Goal: Information Seeking & Learning: Learn about a topic

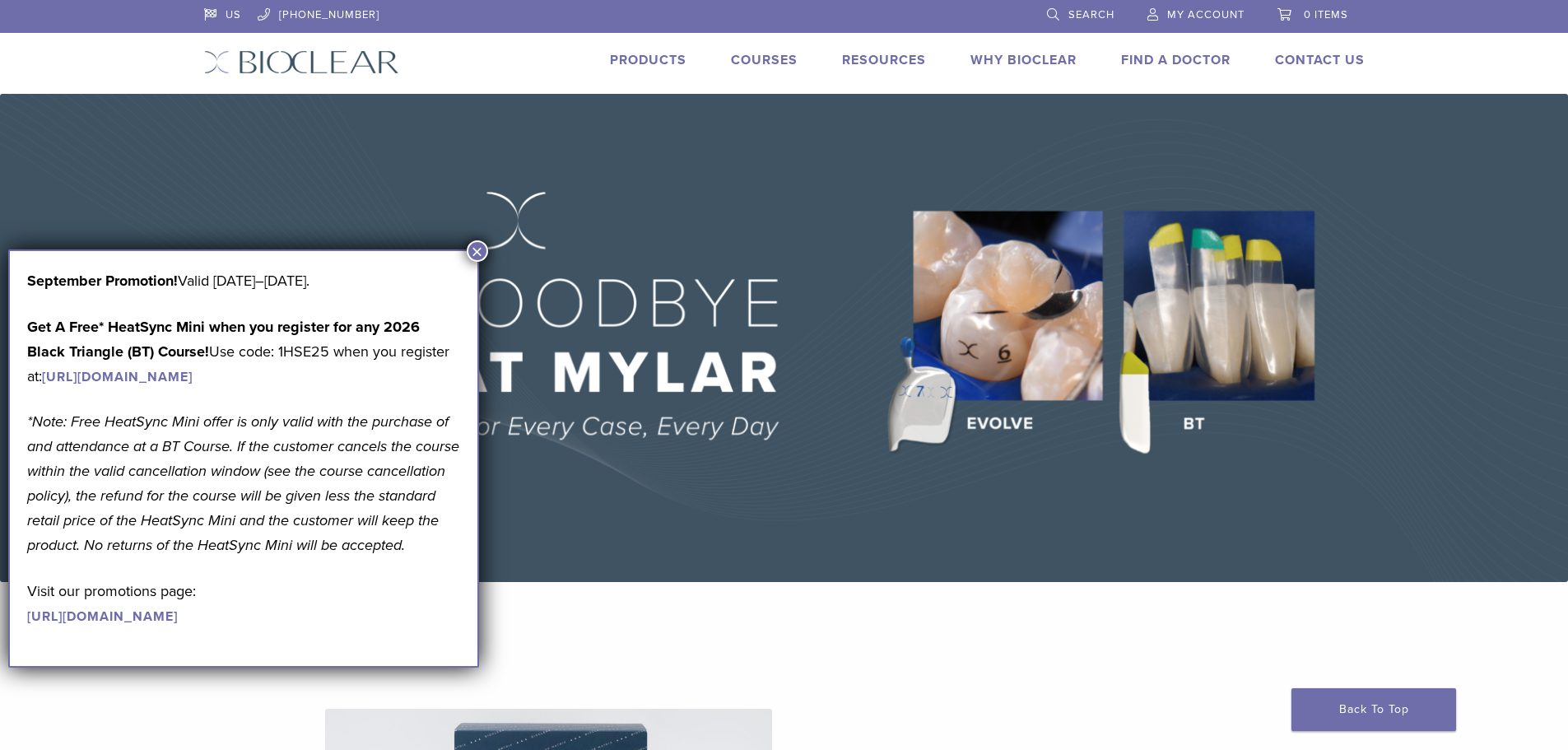
click at [780, 501] on img at bounding box center [784, 338] width 1568 height 489
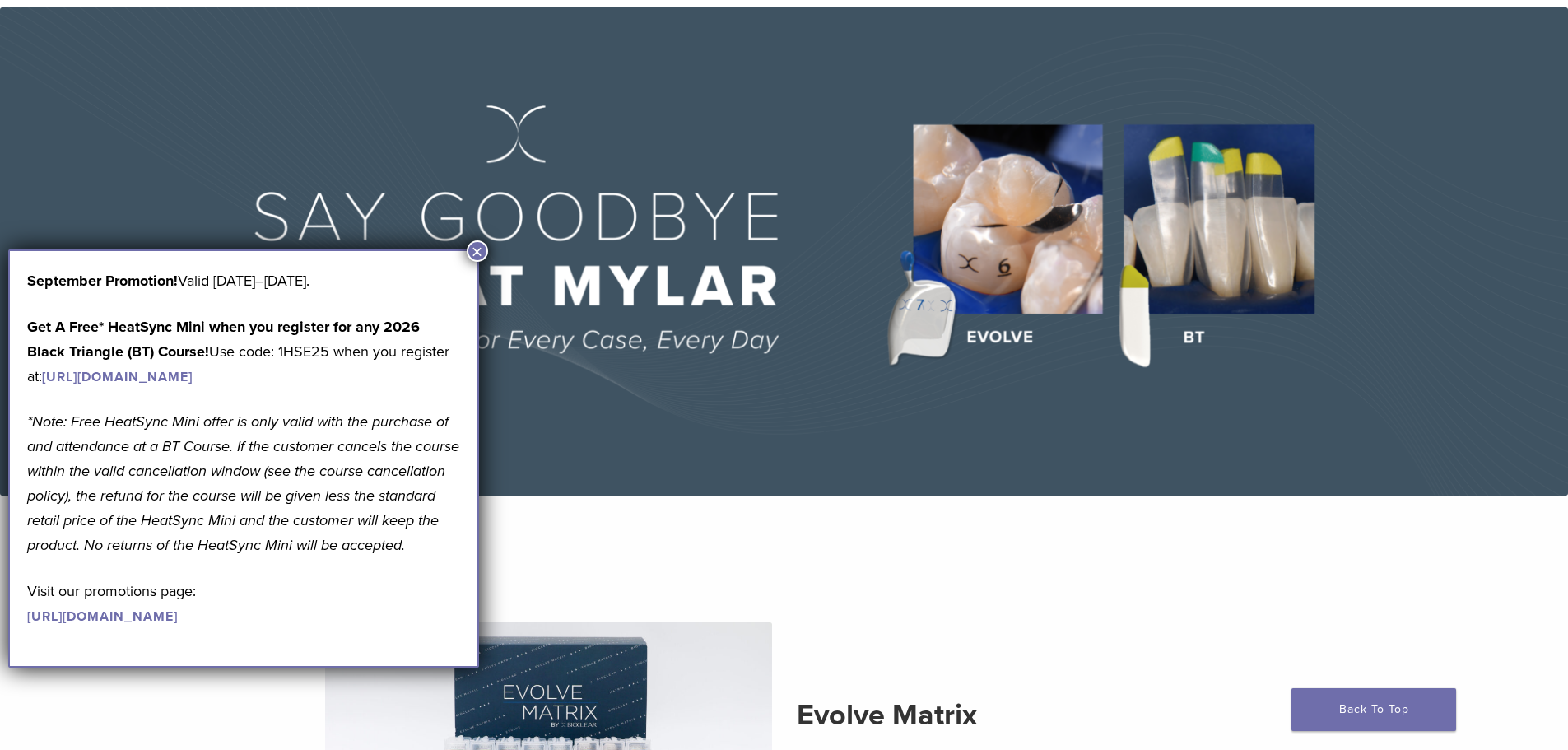
scroll to position [329, 0]
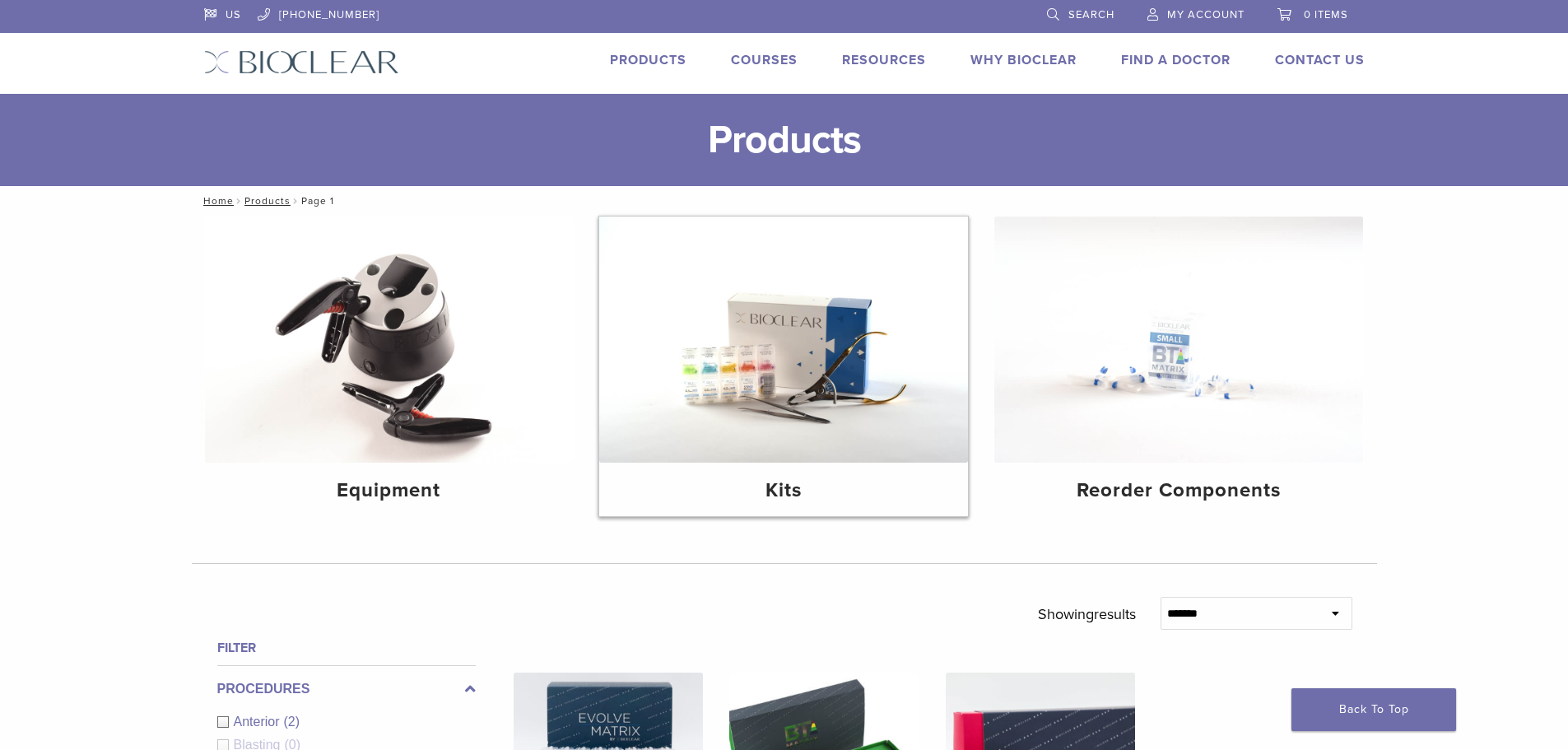
click at [805, 354] on img at bounding box center [784, 339] width 369 height 246
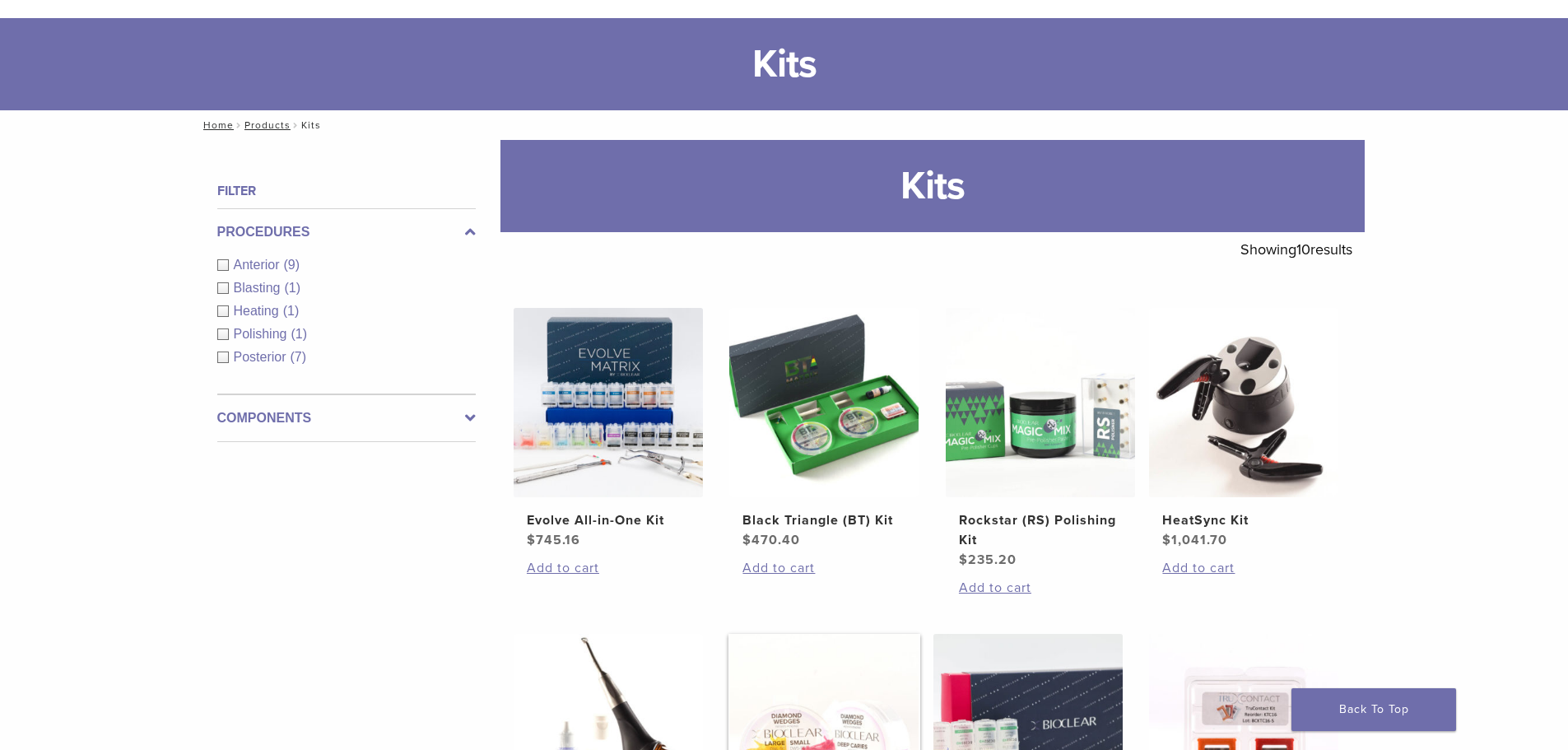
scroll to position [247, 0]
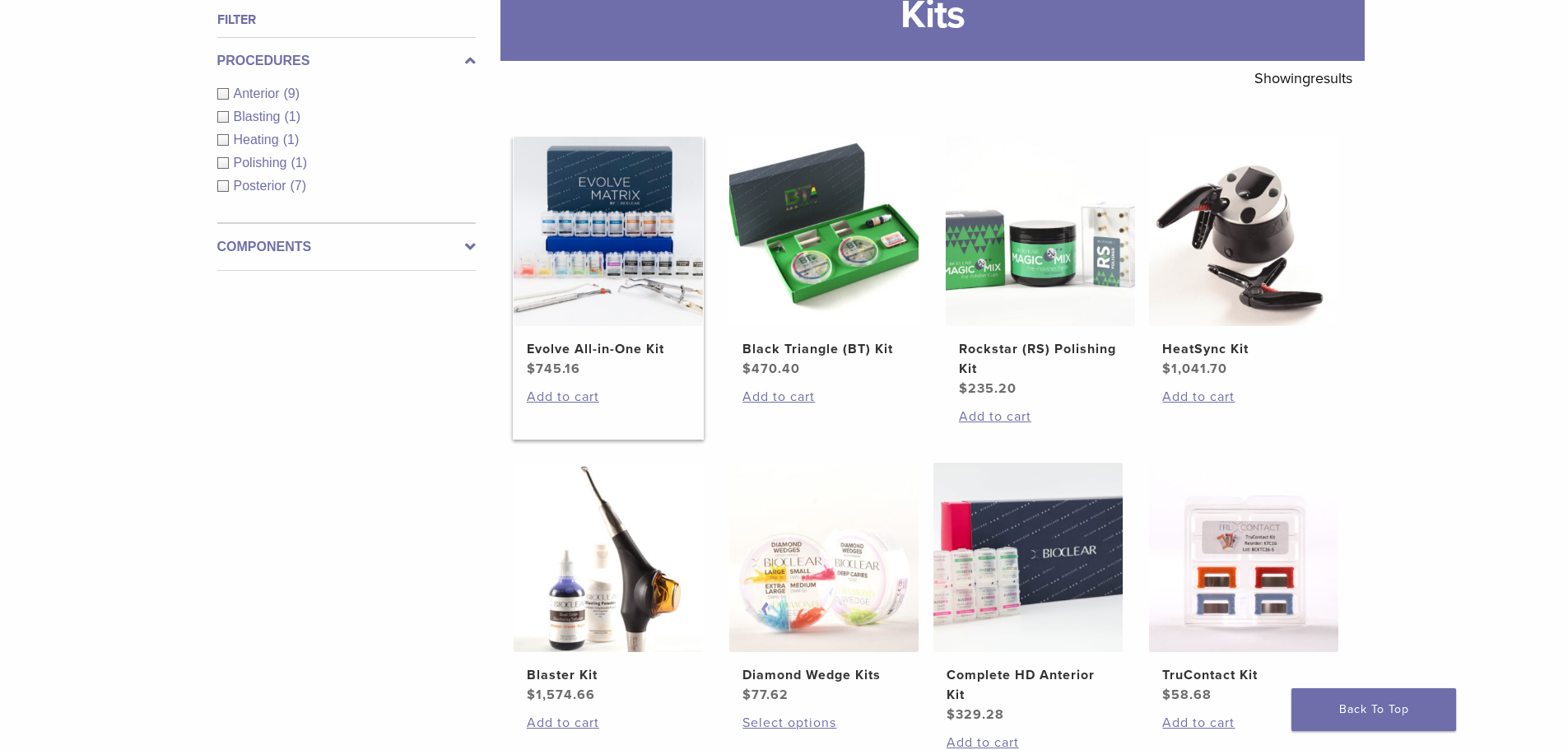
click at [595, 234] on img at bounding box center [609, 232] width 190 height 190
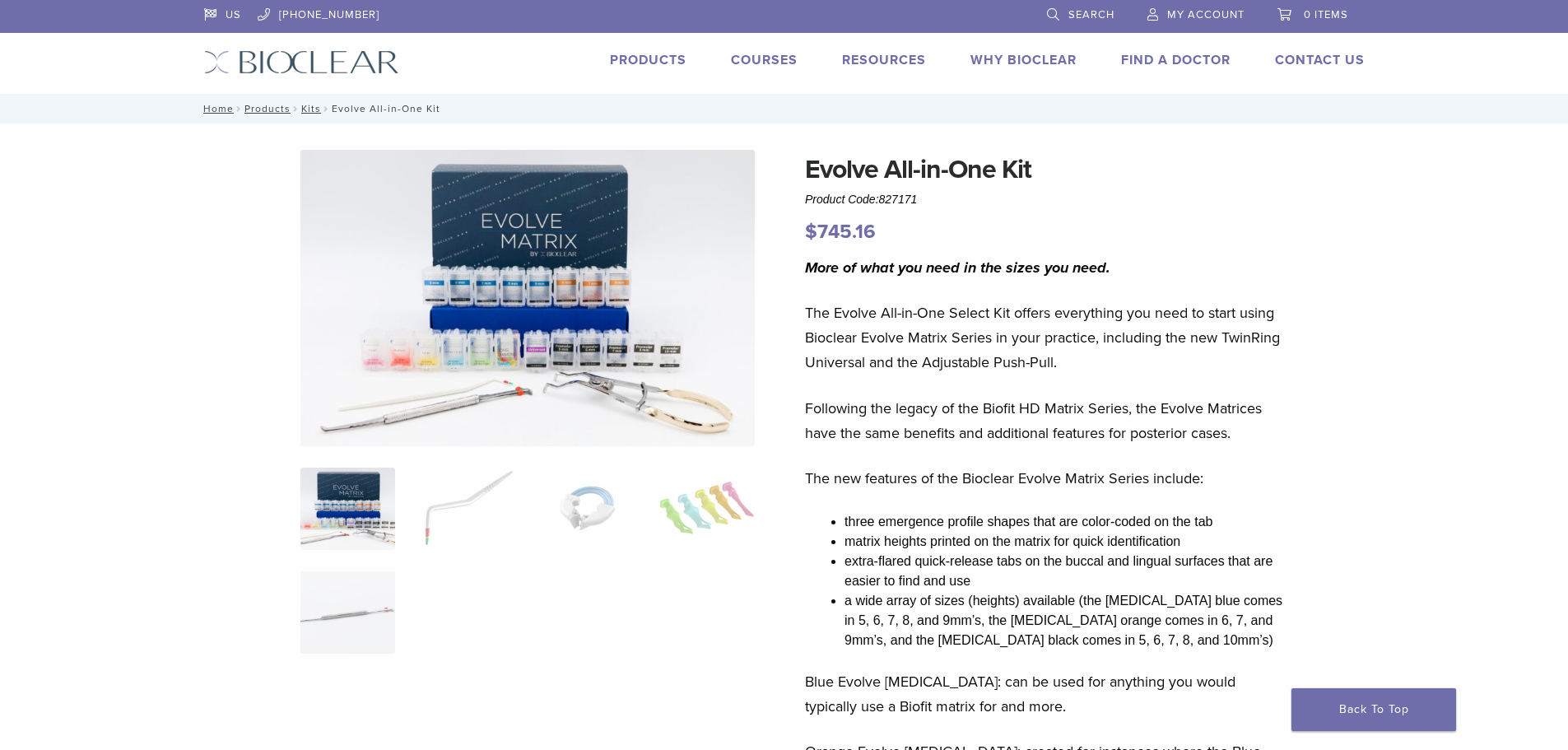
click at [421, 354] on img at bounding box center [528, 297] width 455 height 296
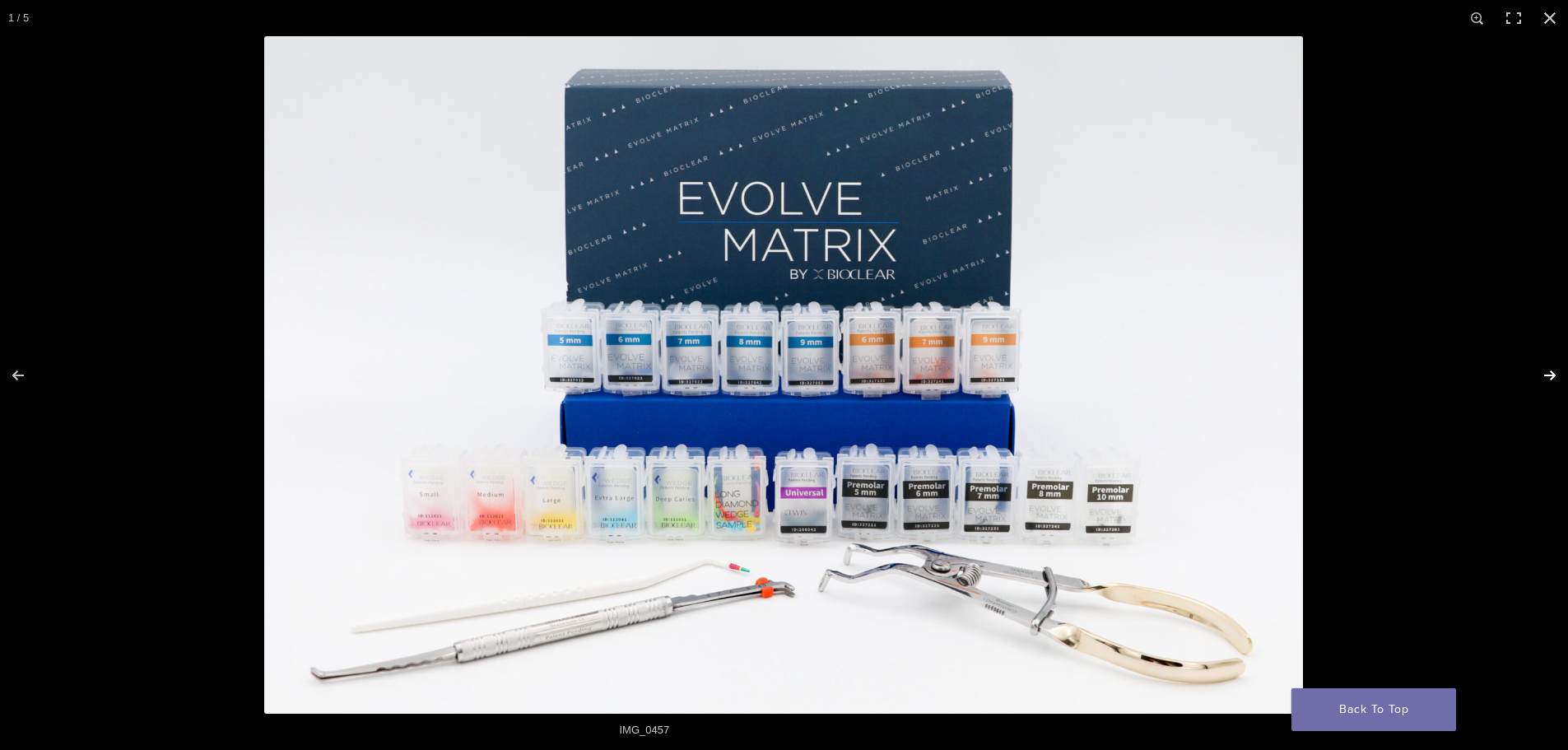
click at [1541, 376] on button "Next (arrow right)" at bounding box center [1539, 375] width 57 height 82
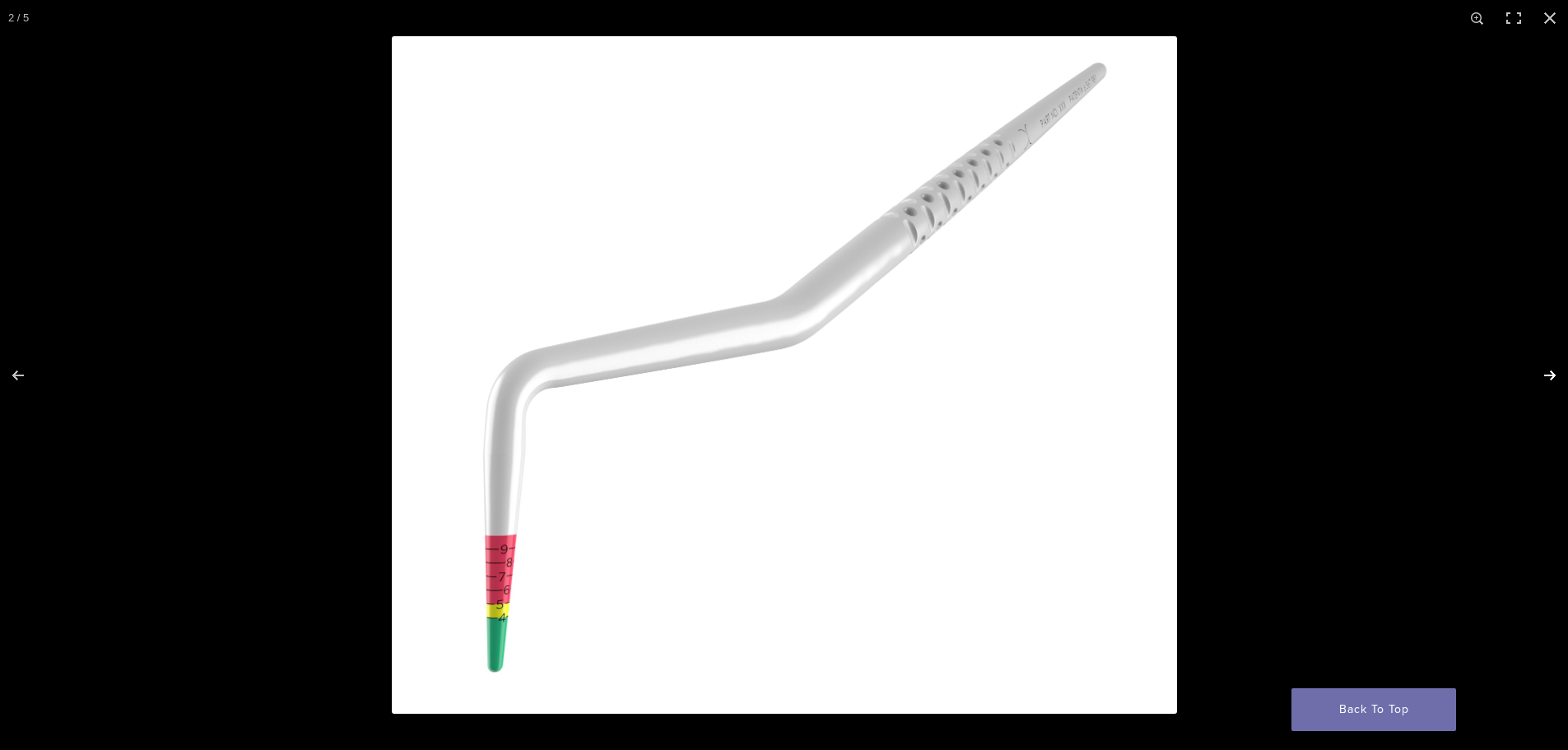
click at [1541, 375] on button "Next (arrow right)" at bounding box center [1539, 375] width 57 height 82
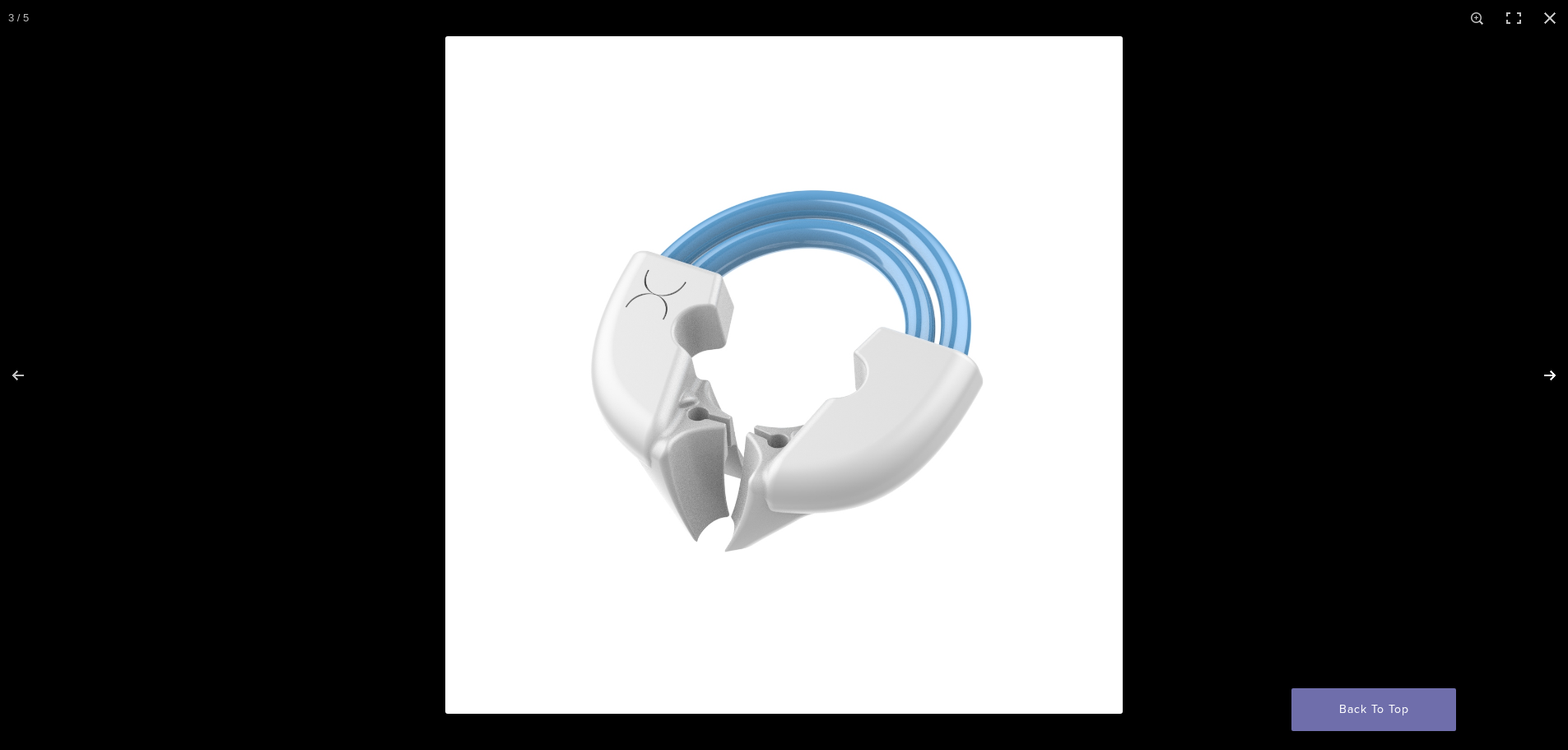
click at [1541, 375] on button "Next (arrow right)" at bounding box center [1539, 375] width 57 height 82
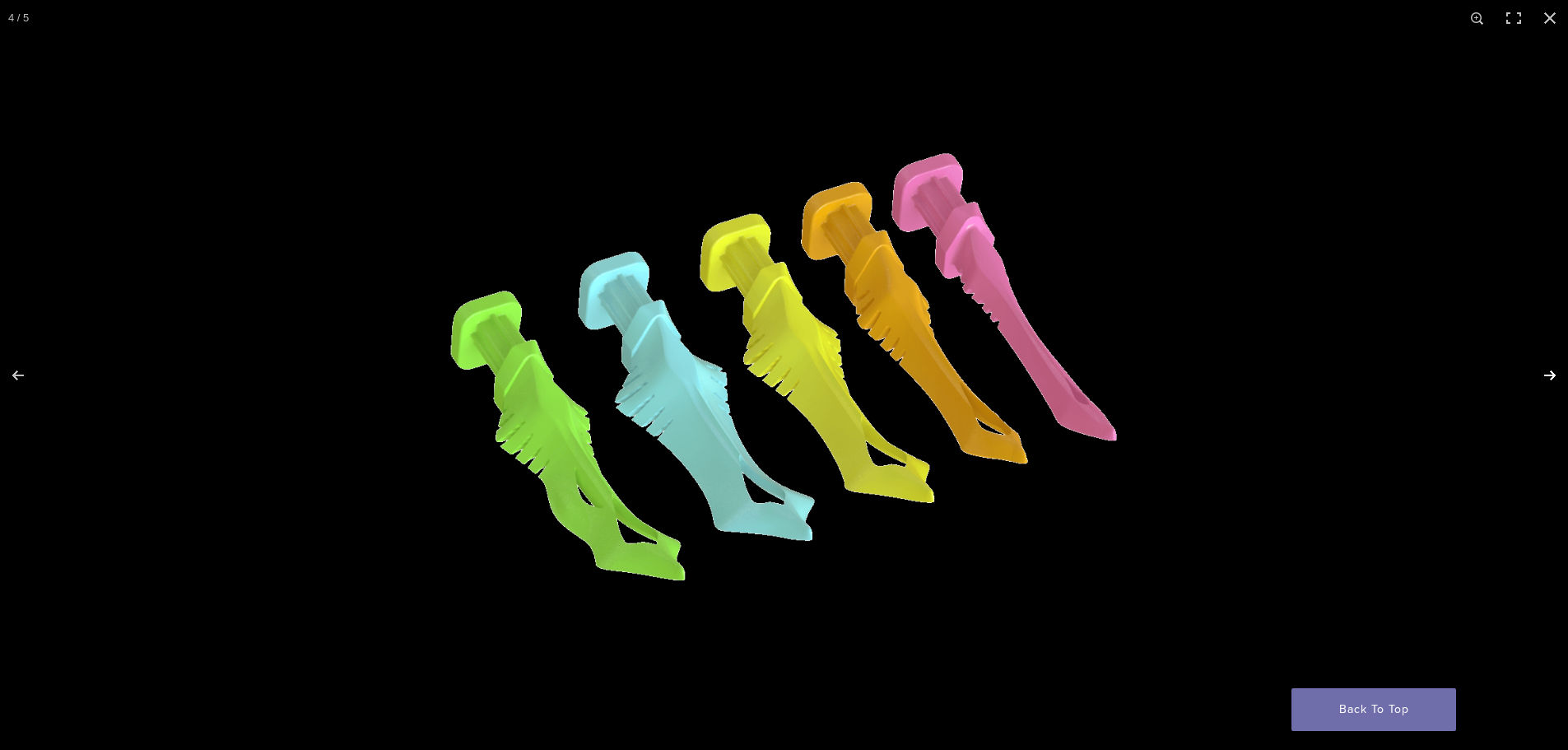
click at [1541, 375] on button "Next (arrow right)" at bounding box center [1539, 375] width 57 height 82
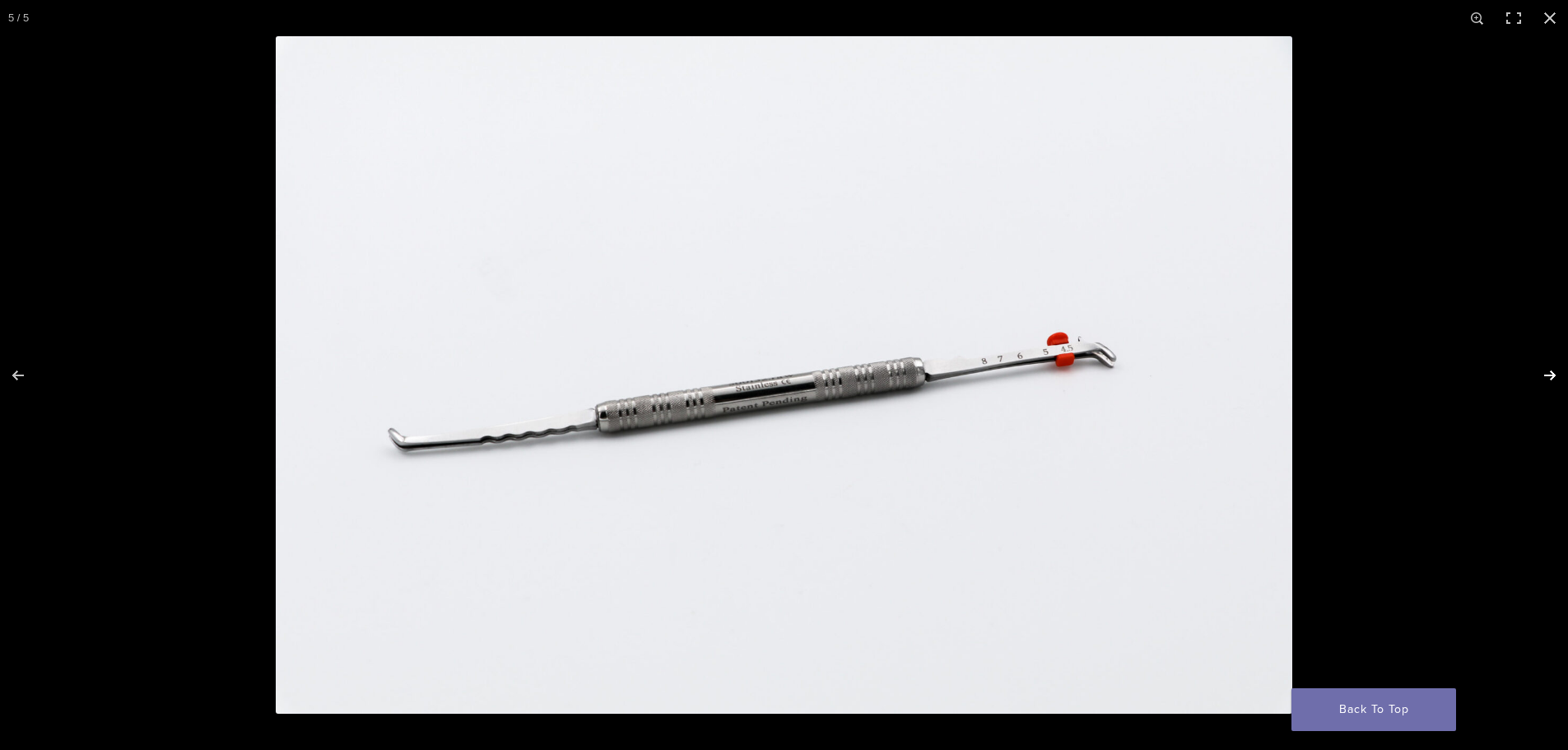
click at [1541, 375] on button "Next (arrow right)" at bounding box center [1539, 375] width 57 height 82
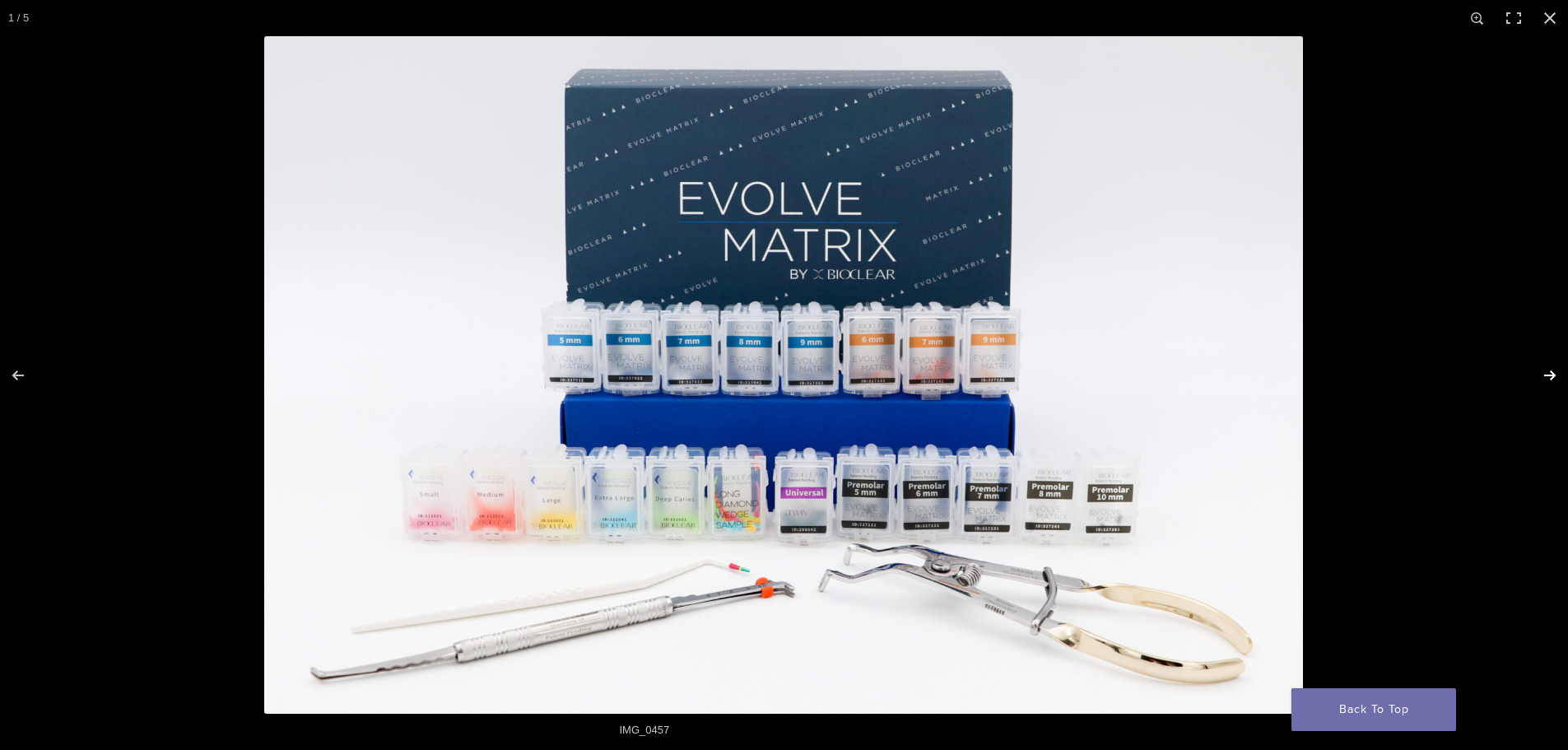
click at [1541, 375] on button "Next (arrow right)" at bounding box center [1539, 375] width 57 height 82
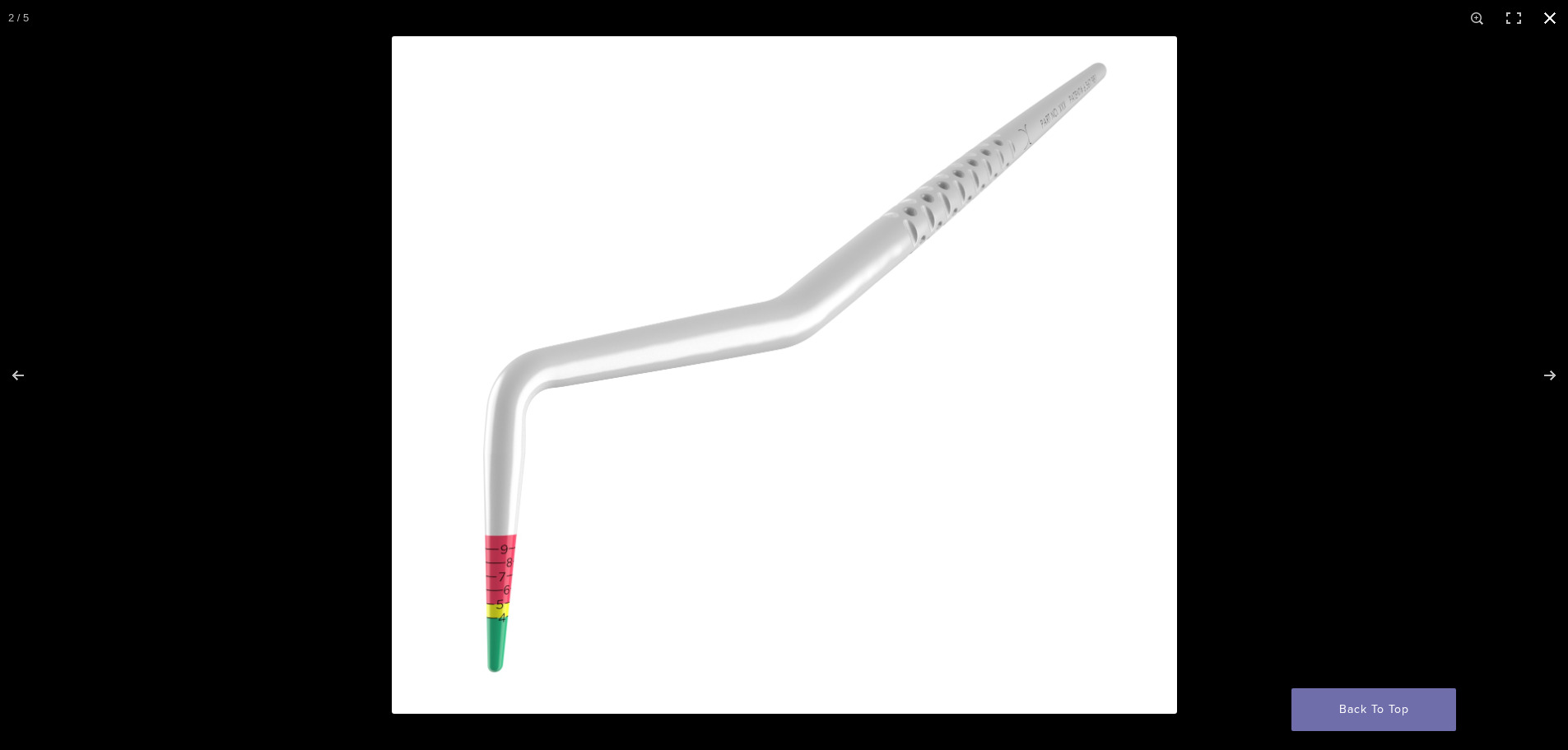
click at [1548, 12] on button "Close (Esc)" at bounding box center [1550, 18] width 36 height 36
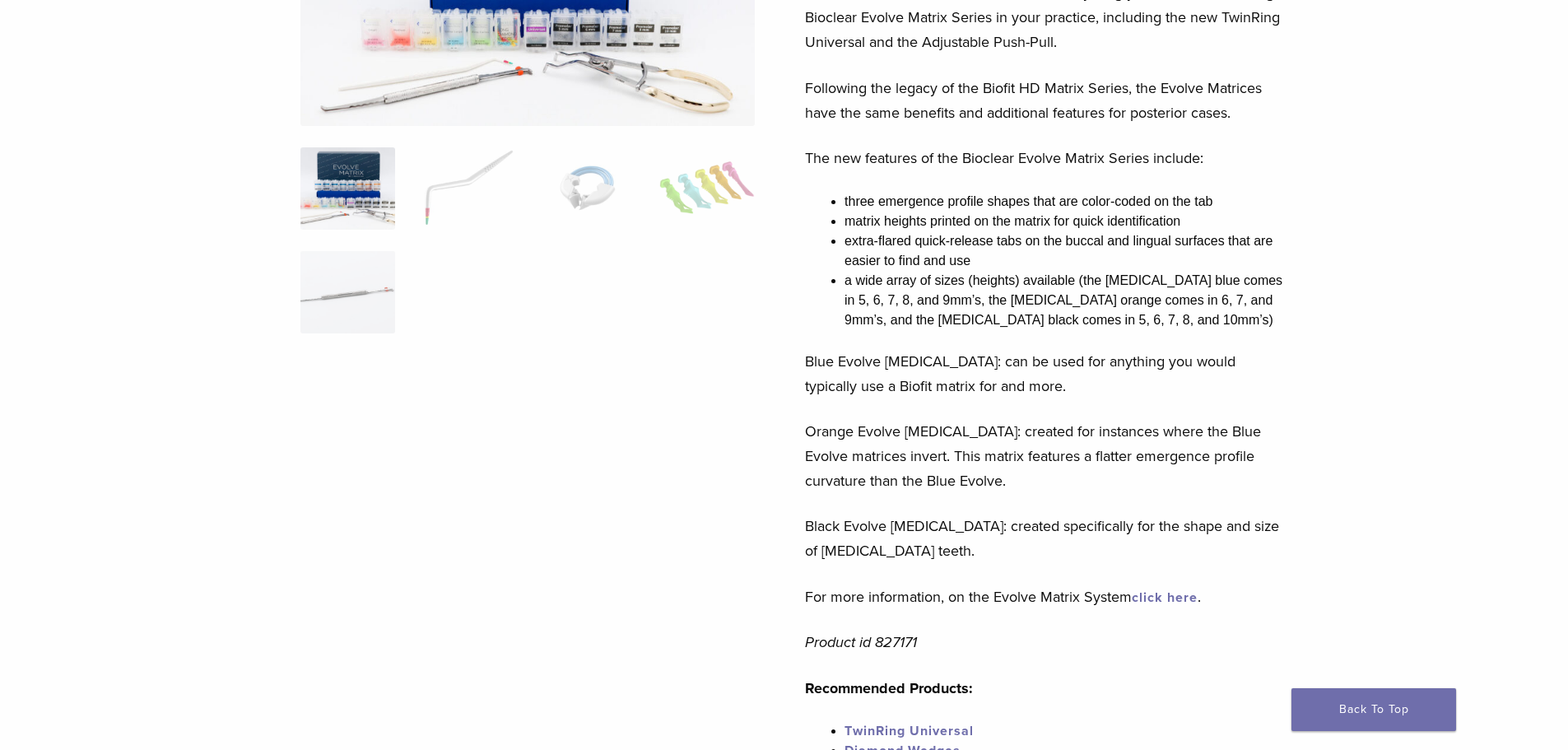
scroll to position [329, 0]
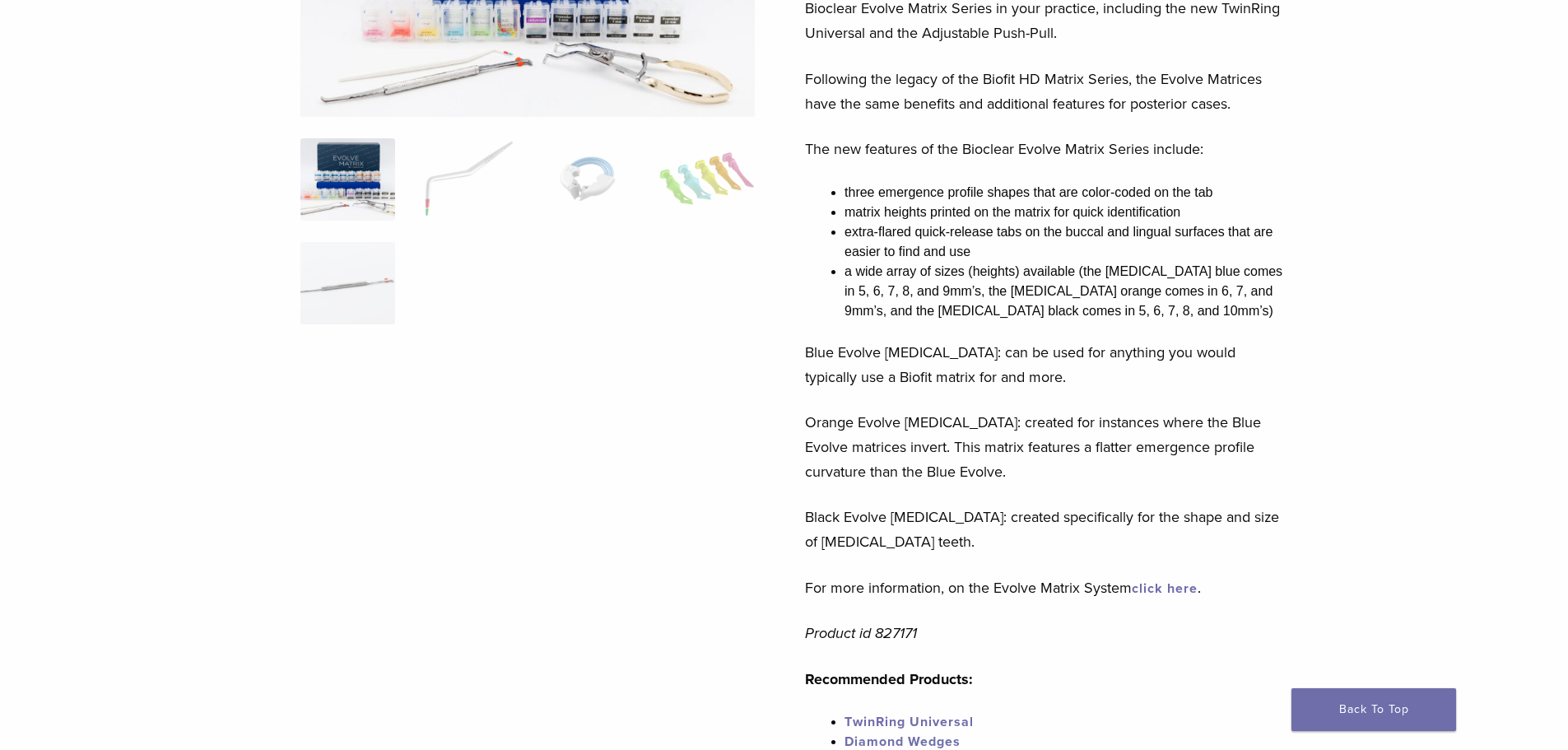
click at [1171, 586] on link "click here" at bounding box center [1165, 589] width 66 height 16
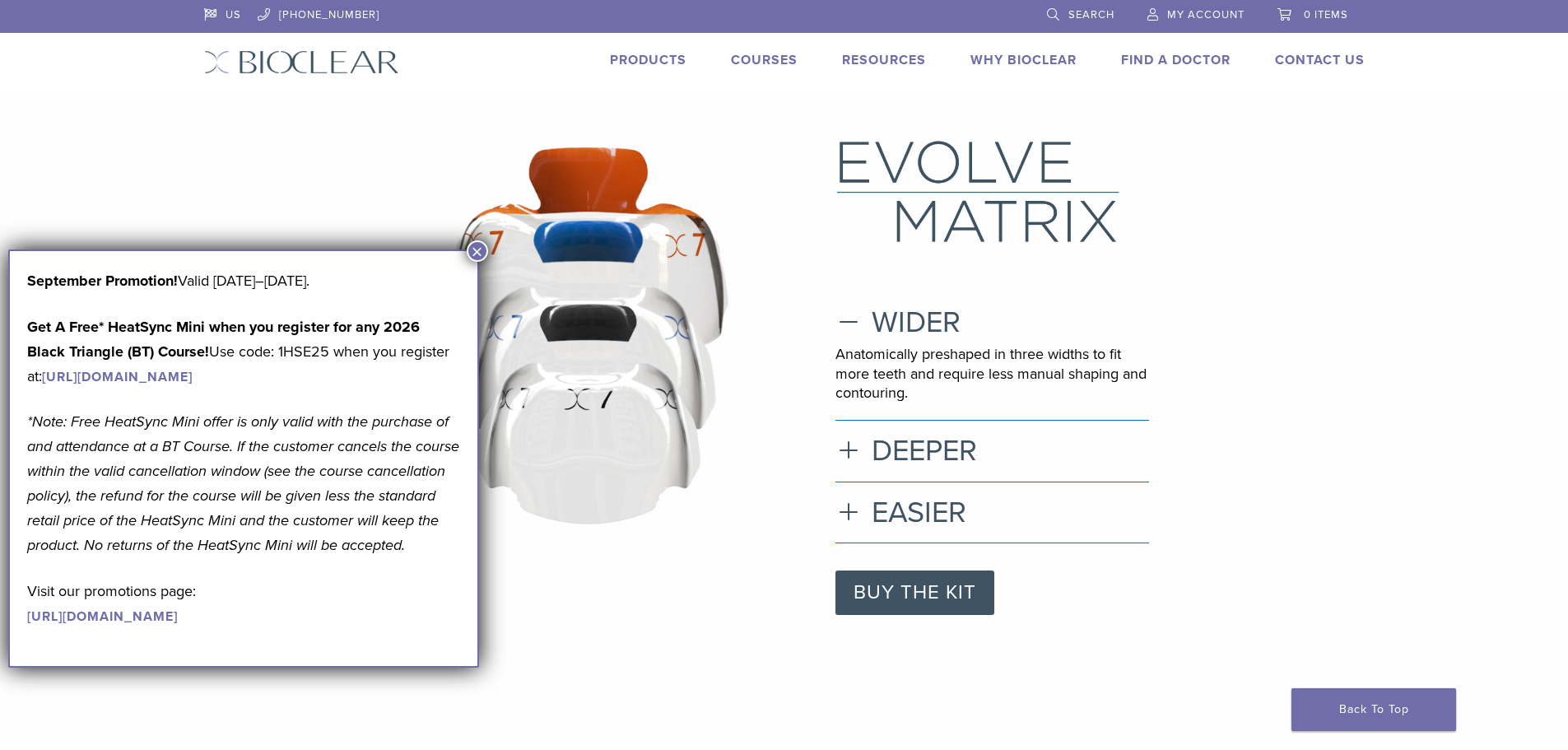
click at [474, 251] on button "×" at bounding box center [478, 251] width 21 height 21
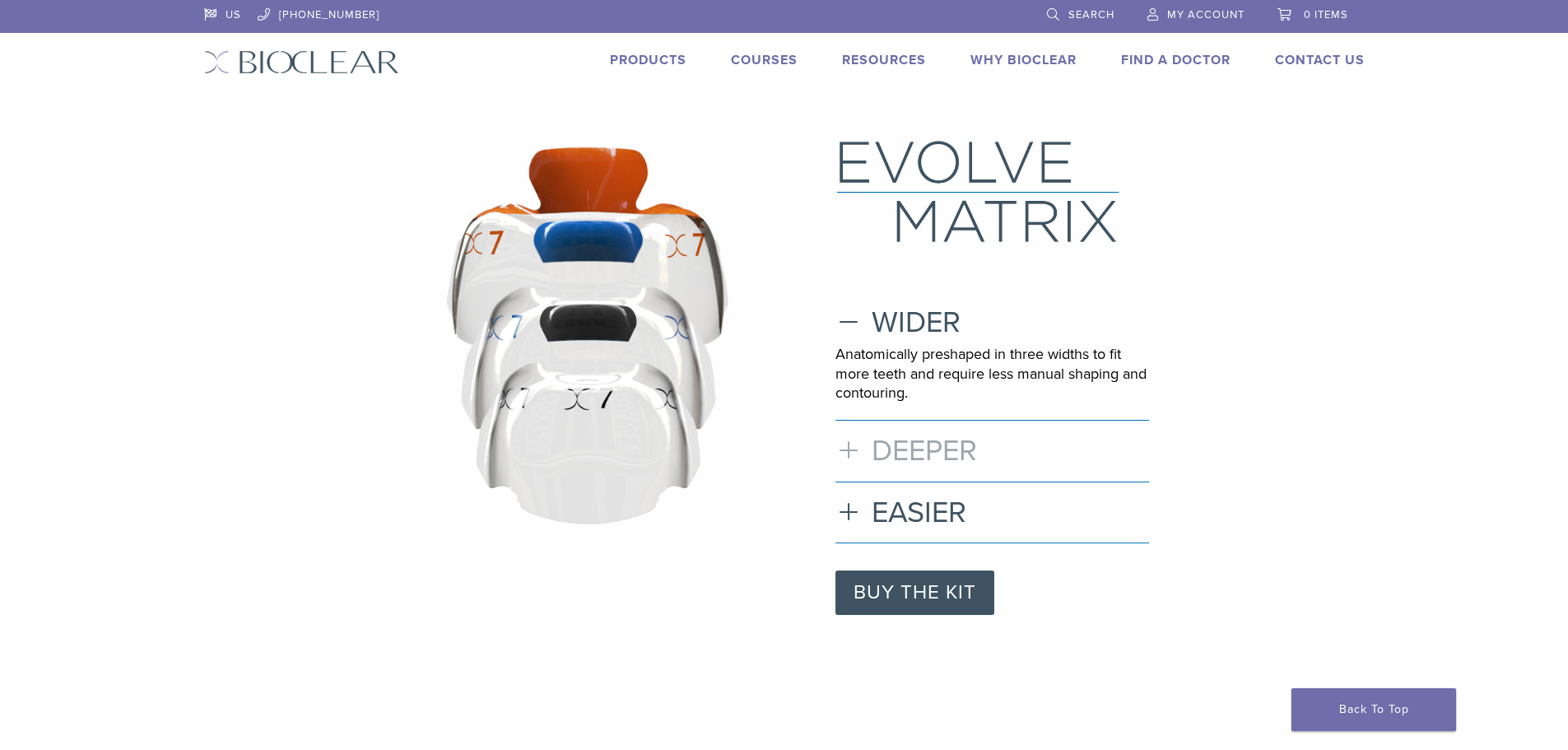
click at [848, 443] on h3 "DEEPER" at bounding box center [993, 451] width 313 height 36
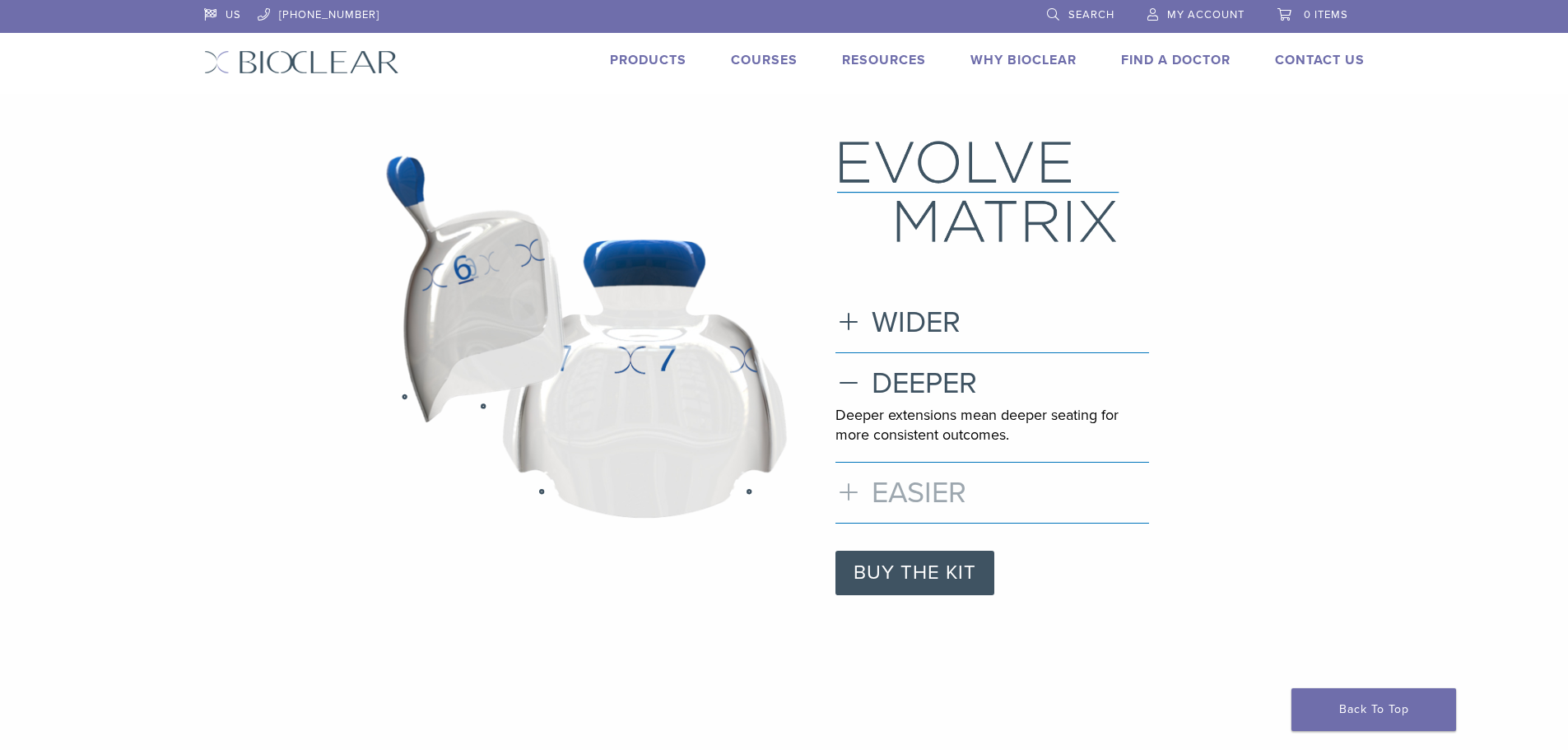
click at [844, 484] on h3 "EASIER" at bounding box center [993, 493] width 313 height 36
